Goal: Navigation & Orientation: Find specific page/section

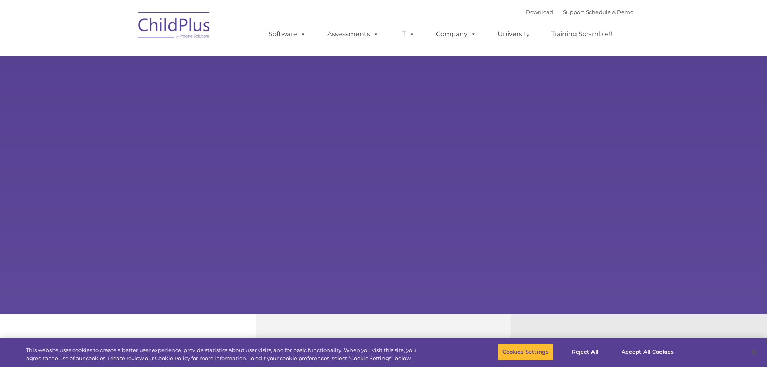
type input ""
select select "MEDIUM"
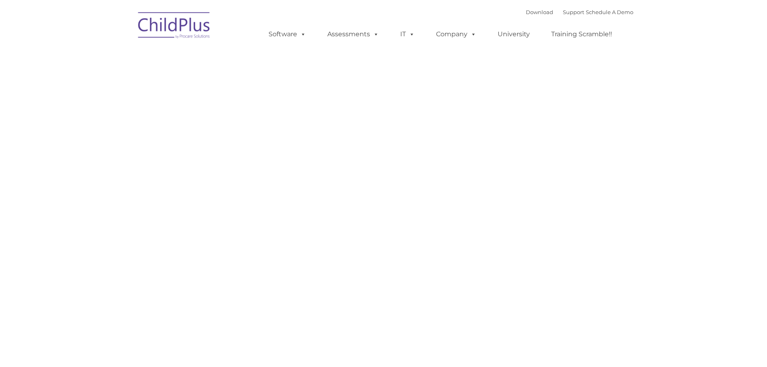
type input ""
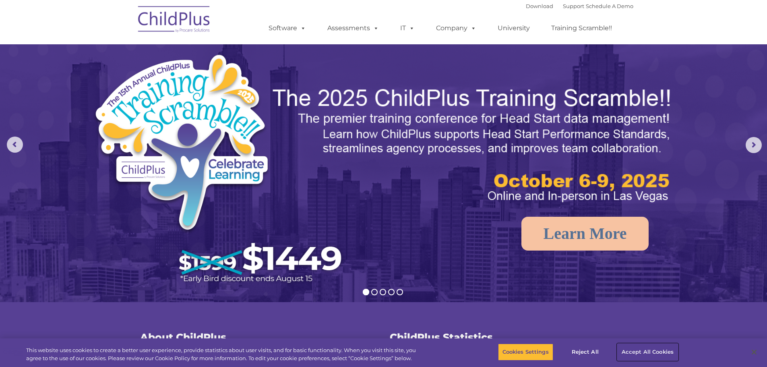
click at [632, 349] on button "Accept All Cookies" at bounding box center [648, 352] width 61 height 17
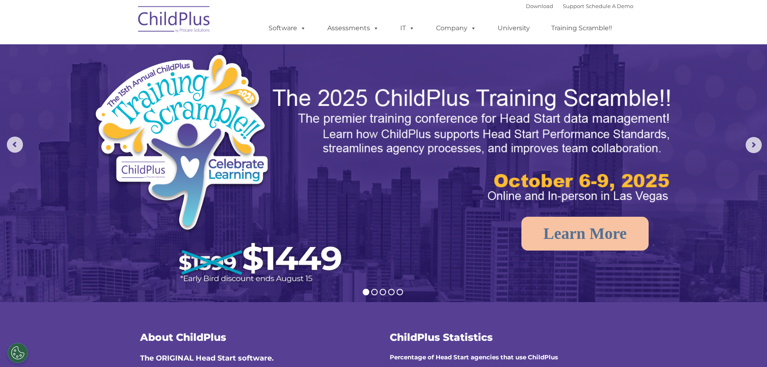
click at [194, 24] on img at bounding box center [174, 20] width 81 height 40
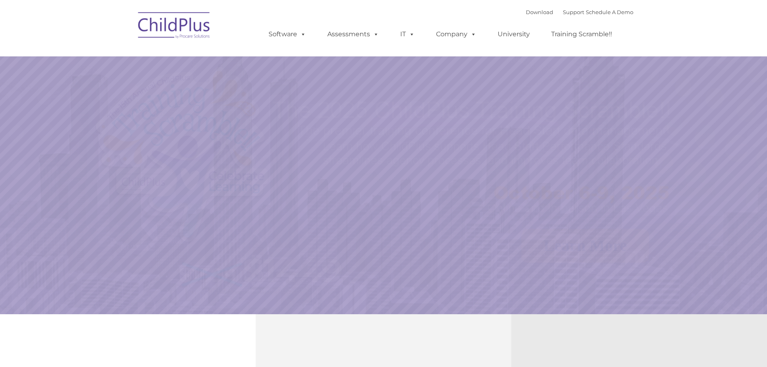
select select "MEDIUM"
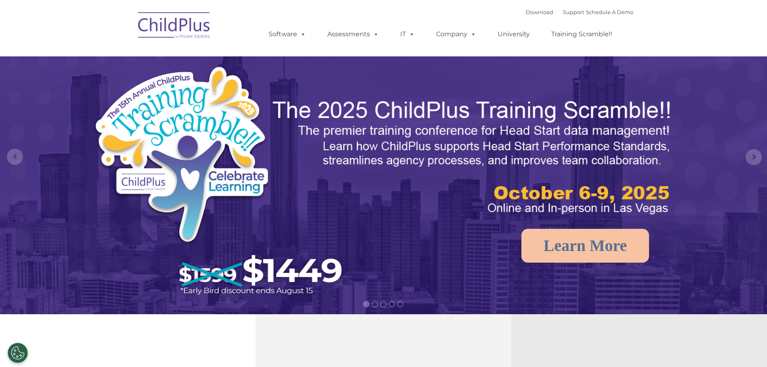
drag, startPoint x: 767, startPoint y: 52, endPoint x: 773, endPoint y: 93, distance: 41.9
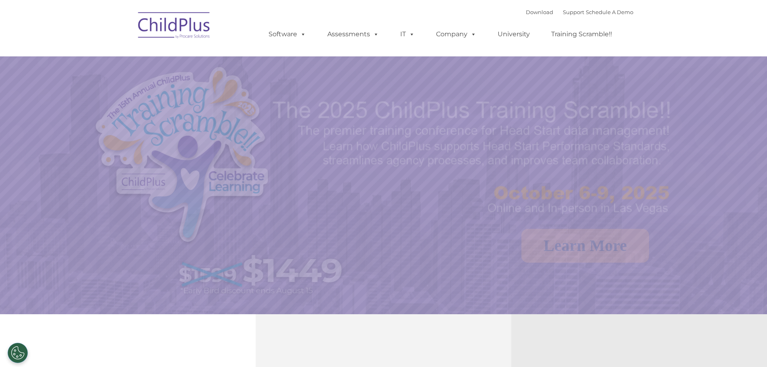
select select "MEDIUM"
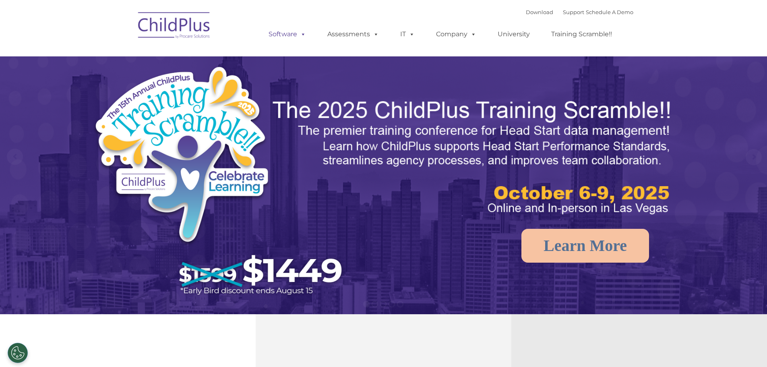
click at [282, 34] on link "Software" at bounding box center [288, 34] width 54 height 16
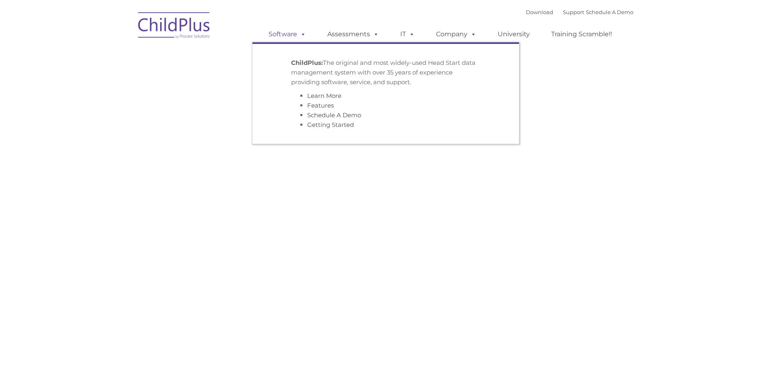
type input ""
